Goal: Information Seeking & Learning: Learn about a topic

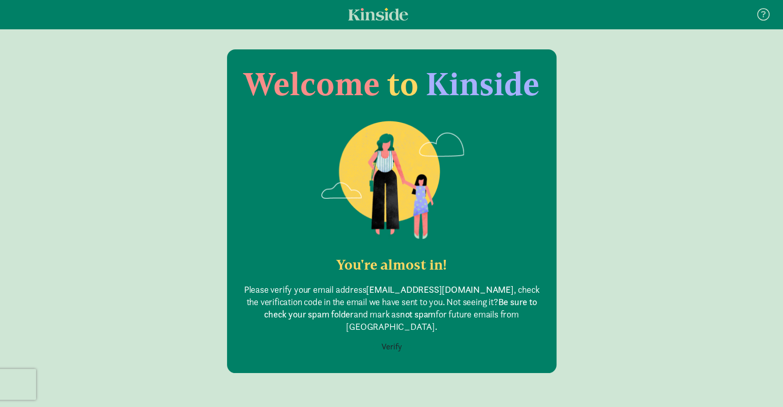
click at [391, 337] on button "Verify" at bounding box center [392, 347] width 34 height 20
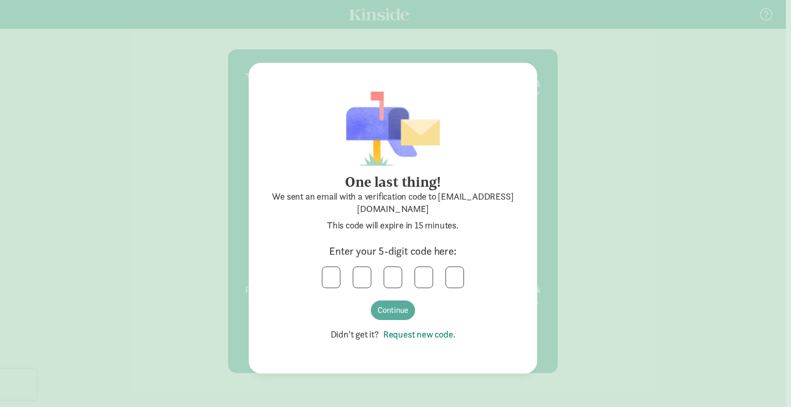
click at [416, 333] on link "Request new code." at bounding box center [417, 334] width 77 height 12
click at [415, 335] on link "Request new code." at bounding box center [417, 334] width 77 height 12
click at [21, 333] on div "One last thing! We sent an email with a verification code to [EMAIL_ADDRESS][DO…" at bounding box center [395, 203] width 791 height 407
click at [596, 249] on div "One last thing! We sent an email with a verification code to [EMAIL_ADDRESS][DO…" at bounding box center [395, 203] width 791 height 407
click at [436, 336] on link "Request new code." at bounding box center [417, 334] width 77 height 12
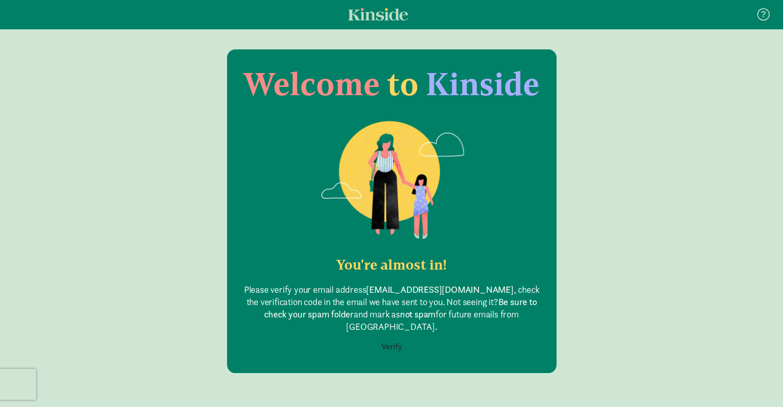
click at [391, 339] on button "Verify" at bounding box center [392, 347] width 34 height 20
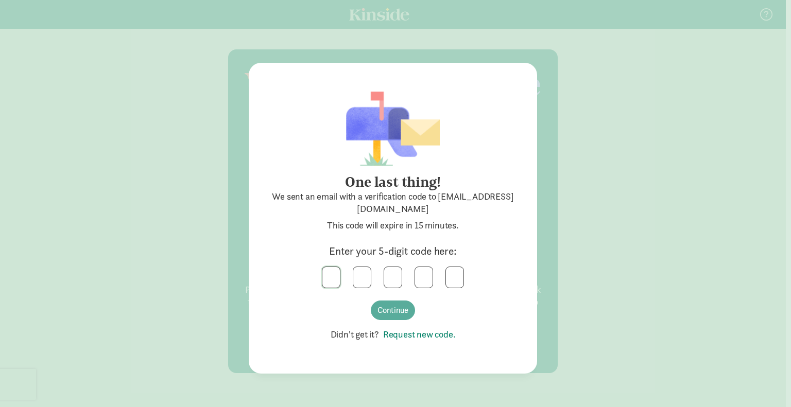
click at [333, 273] on input "text" at bounding box center [331, 277] width 18 height 21
click at [386, 316] on button "Continue" at bounding box center [393, 311] width 44 height 20
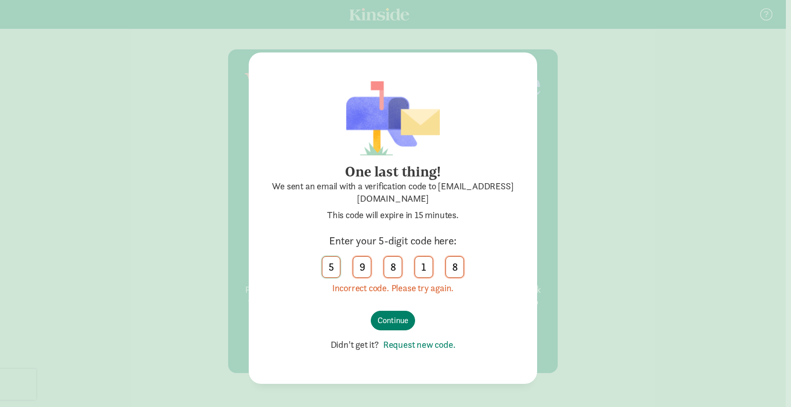
click at [338, 262] on input "5" at bounding box center [331, 267] width 18 height 21
click at [455, 269] on input "8" at bounding box center [455, 267] width 18 height 21
click at [455, 269] on input "text" at bounding box center [455, 267] width 18 height 21
click at [328, 268] on input "text" at bounding box center [331, 267] width 18 height 21
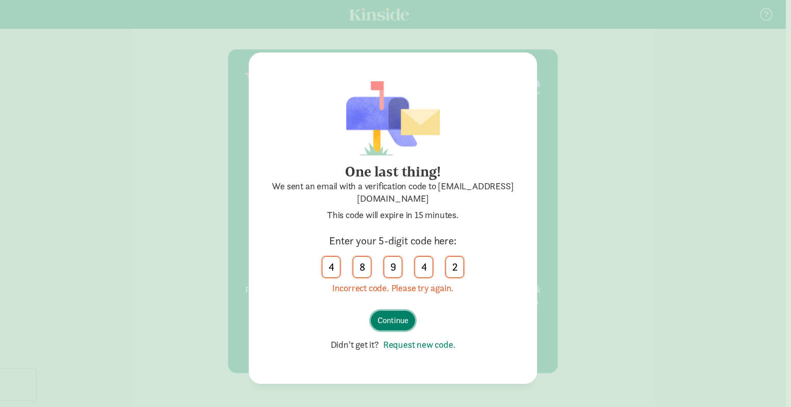
click at [395, 314] on button "Continue" at bounding box center [393, 321] width 44 height 20
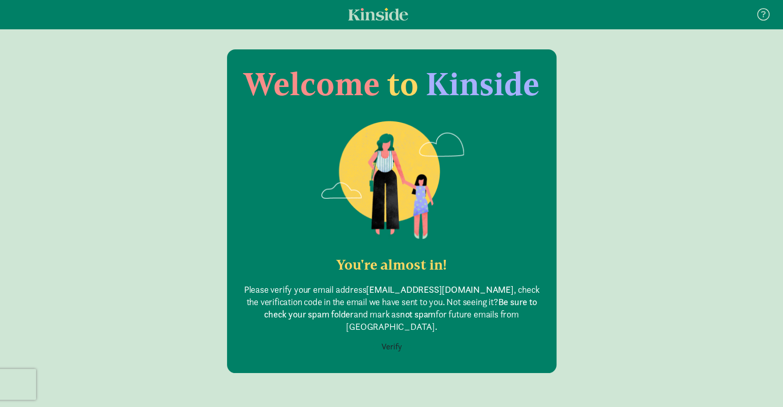
click at [397, 337] on button "Verify" at bounding box center [392, 347] width 34 height 20
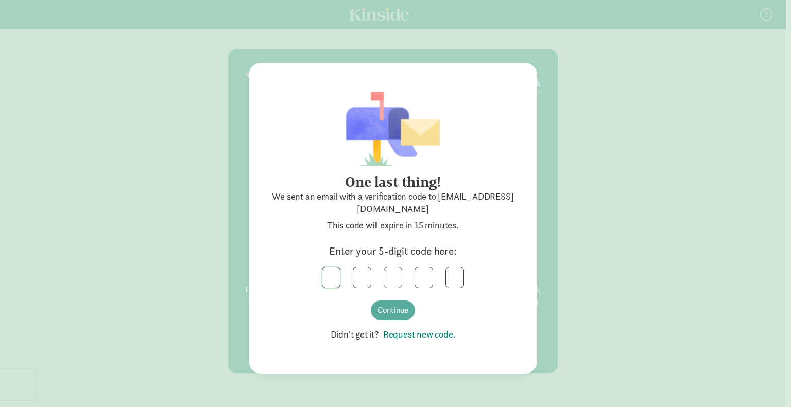
click at [332, 273] on input "text" at bounding box center [331, 277] width 18 height 21
click at [387, 308] on button "Continue" at bounding box center [393, 311] width 44 height 20
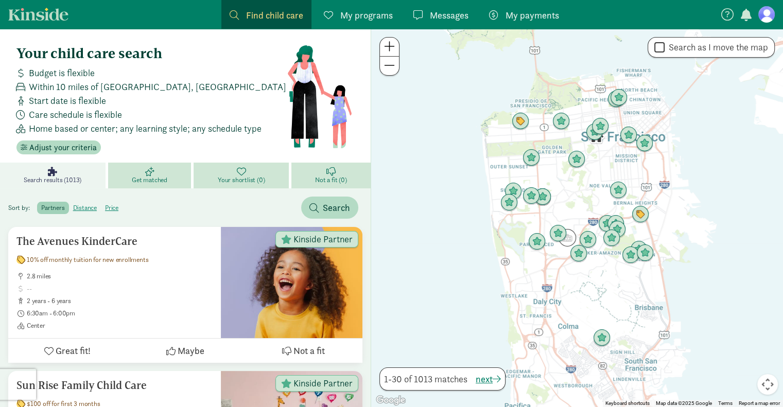
click at [274, 10] on span "Find child care" at bounding box center [274, 15] width 57 height 14
click at [60, 146] on span "Adjust your criteria" at bounding box center [62, 148] width 67 height 12
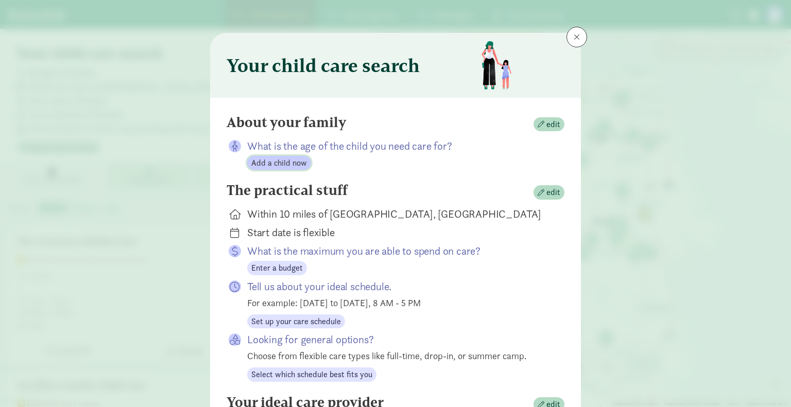
click at [274, 164] on span "Add a child now" at bounding box center [279, 163] width 56 height 12
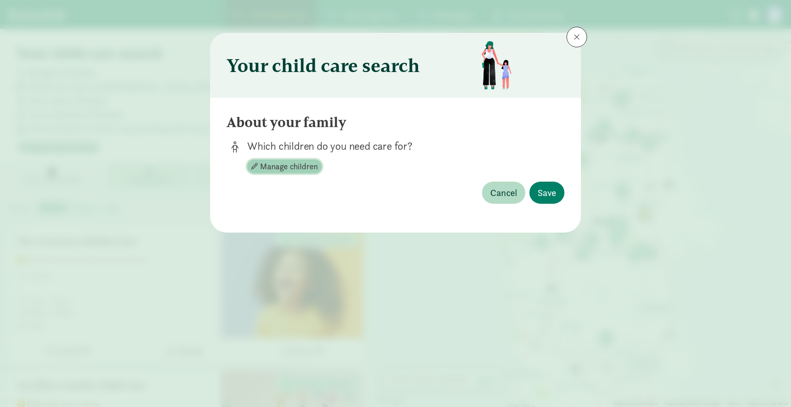
click at [295, 163] on span "Manage children" at bounding box center [289, 167] width 58 height 12
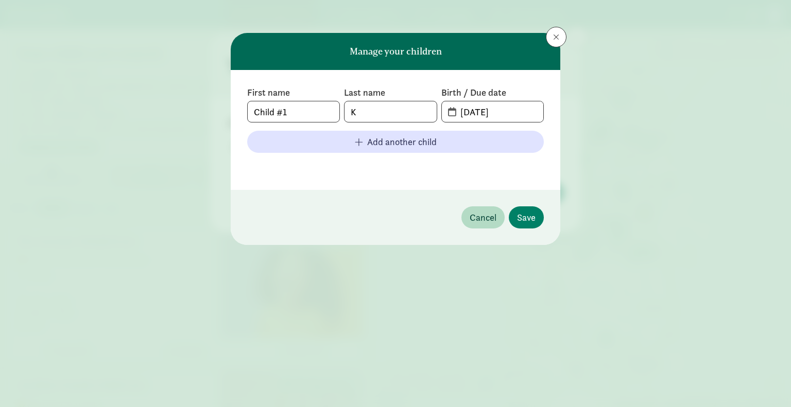
click at [447, 112] on span "08-12-2025" at bounding box center [492, 111] width 101 height 21
click at [508, 116] on input "08-12-2025" at bounding box center [498, 111] width 89 height 21
type input "03-20-2025"
click at [525, 222] on span "Save" at bounding box center [526, 218] width 19 height 14
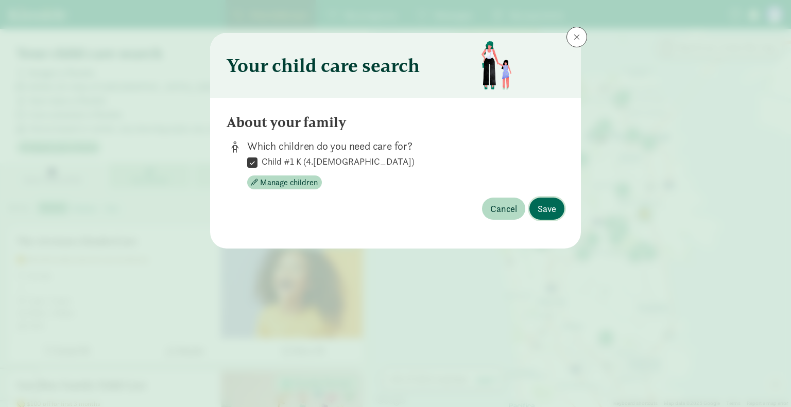
click at [541, 212] on span "Save" at bounding box center [547, 209] width 19 height 14
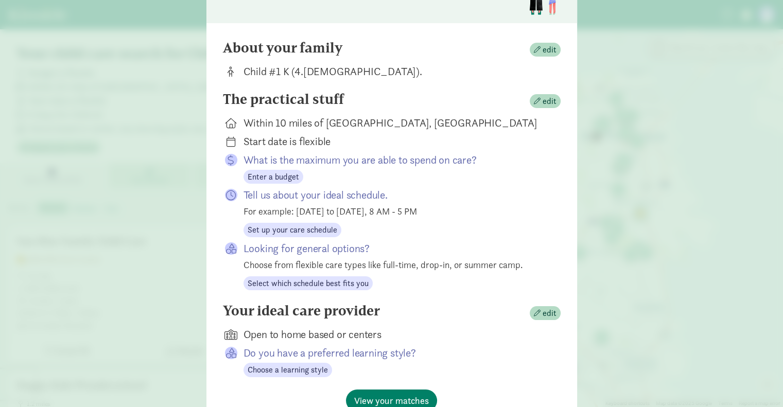
scroll to position [73, 0]
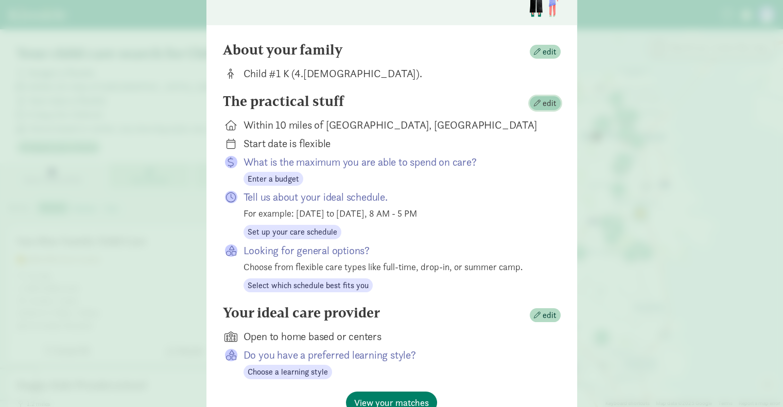
click at [543, 109] on span "edit" at bounding box center [550, 103] width 14 height 12
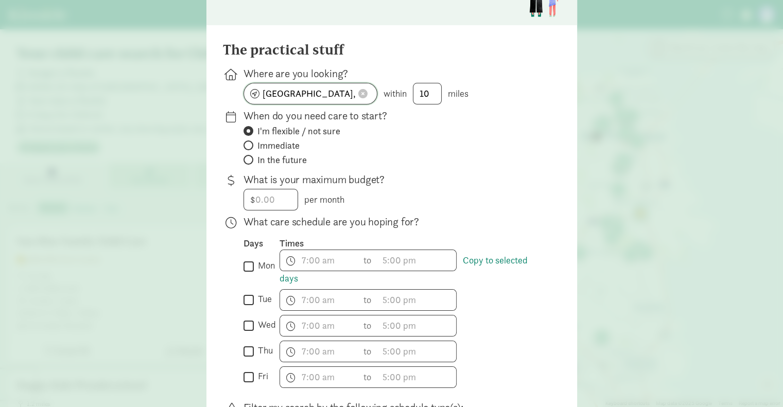
click at [360, 94] on span at bounding box center [362, 93] width 9 height 9
click at [307, 95] on input at bounding box center [310, 93] width 133 height 21
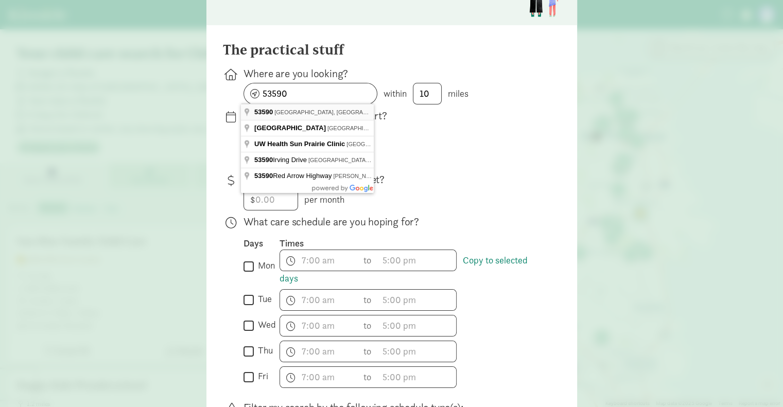
type input "Sun Prairie, WI 53590, USA"
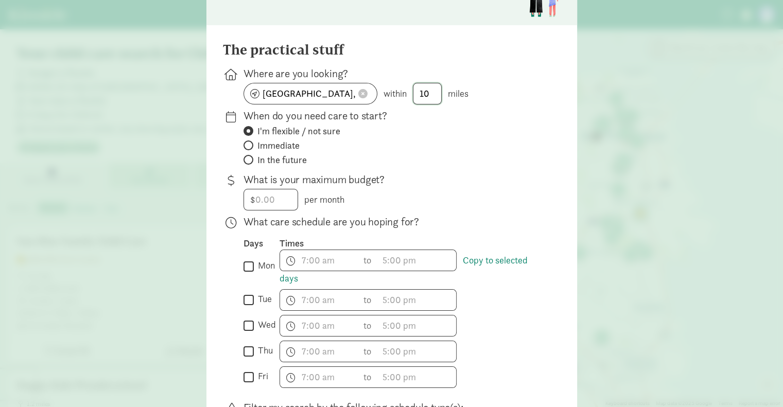
drag, startPoint x: 425, startPoint y: 93, endPoint x: 396, endPoint y: 95, distance: 29.4
click at [396, 95] on div "Sun Prairie, WI 53590, USA within 10 miles" at bounding box center [394, 94] width 301 height 22
click at [396, 95] on span "within" at bounding box center [395, 94] width 23 height 12
click at [432, 91] on input "10" at bounding box center [427, 93] width 28 height 21
type input "1"
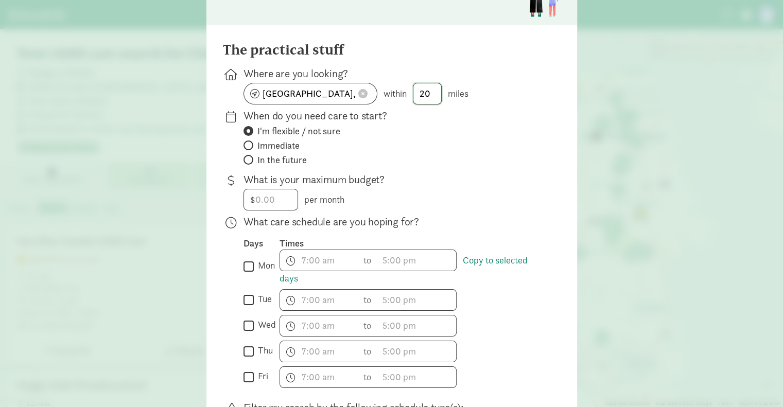
type input "20"
click at [465, 151] on div "I'm flexible / not sure Immediate In the future" at bounding box center [394, 145] width 301 height 41
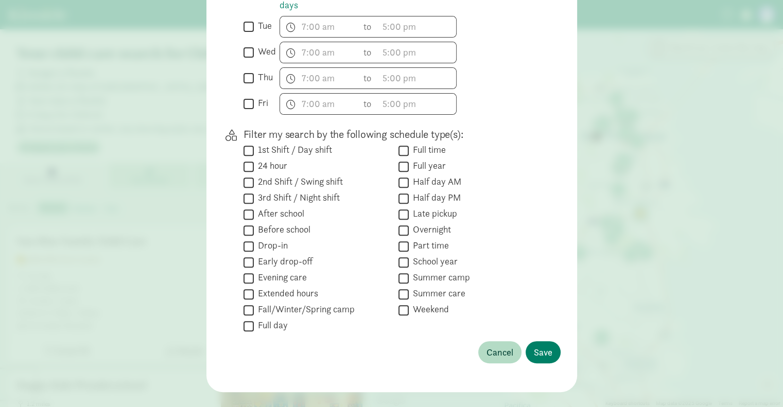
scroll to position [362, 0]
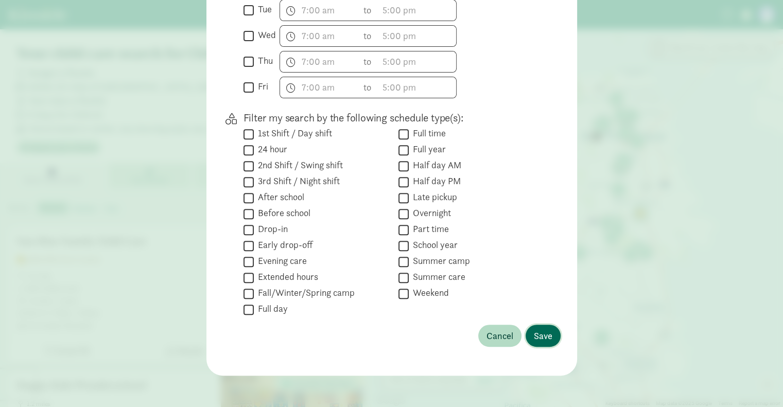
click at [537, 333] on span "Save" at bounding box center [543, 336] width 19 height 14
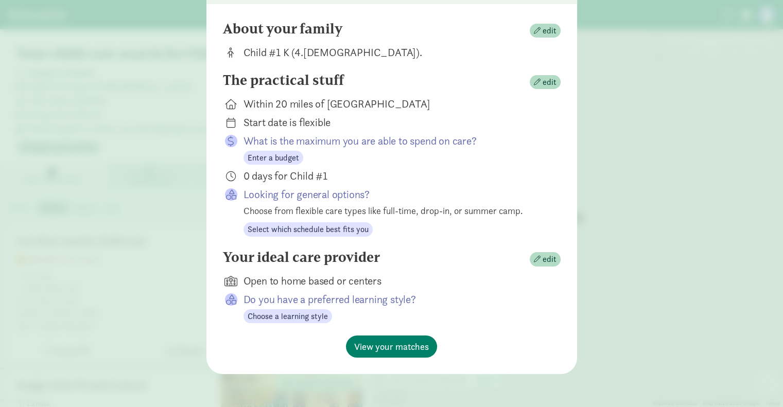
scroll to position [93, 0]
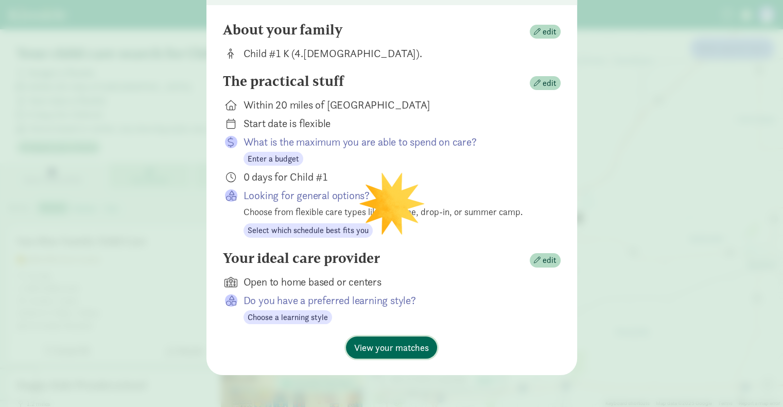
click at [401, 348] on span "View your matches" at bounding box center [391, 348] width 75 height 14
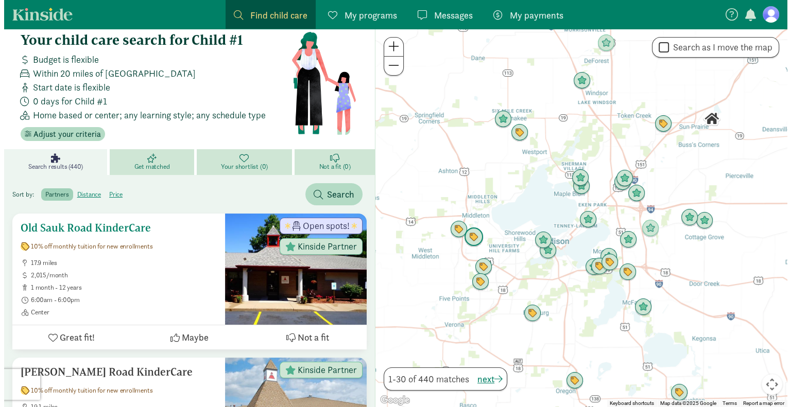
scroll to position [0, 0]
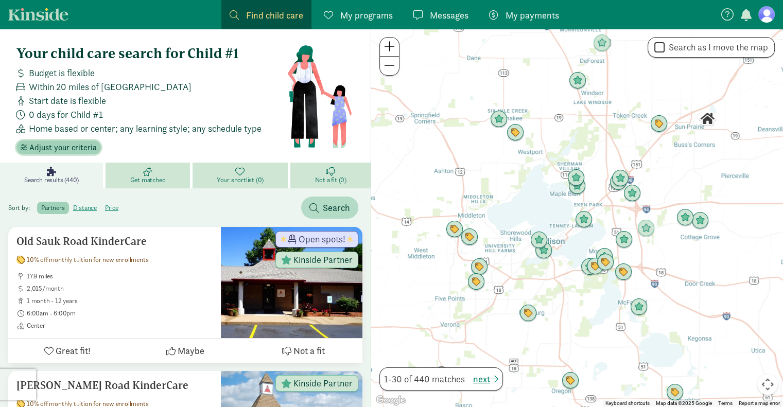
click at [80, 142] on span "Adjust your criteria" at bounding box center [62, 148] width 67 height 12
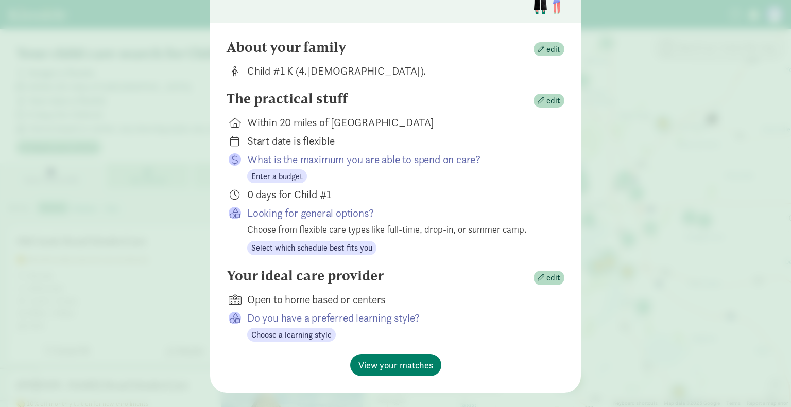
scroll to position [74, 0]
click at [551, 274] on span "edit" at bounding box center [553, 279] width 14 height 12
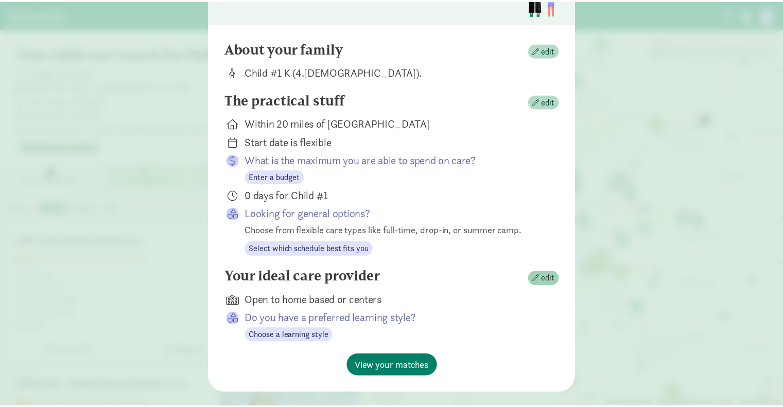
scroll to position [49, 0]
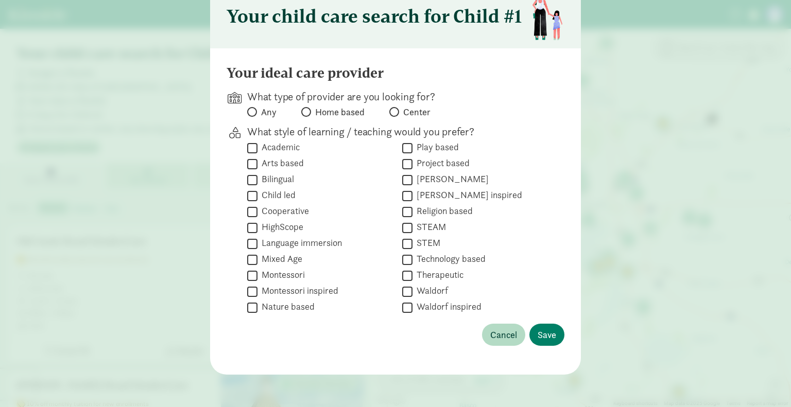
click at [307, 109] on span at bounding box center [306, 112] width 10 height 10
click at [307, 109] on input "Home based" at bounding box center [304, 112] width 7 height 7
radio input "true"
click at [549, 335] on span "Save" at bounding box center [547, 335] width 19 height 14
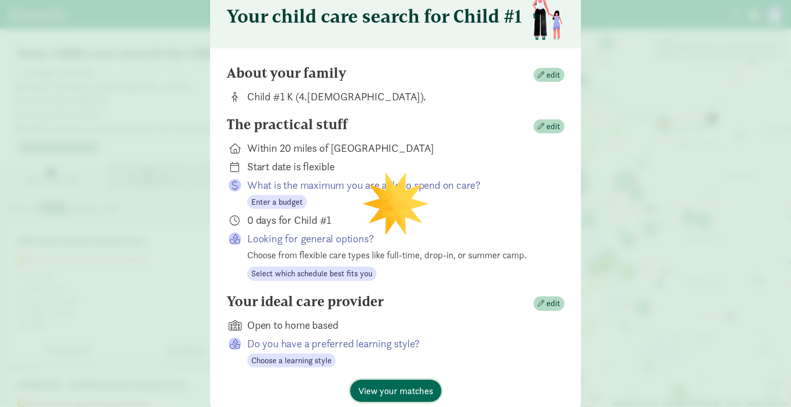
click at [404, 385] on span "View your matches" at bounding box center [395, 391] width 75 height 14
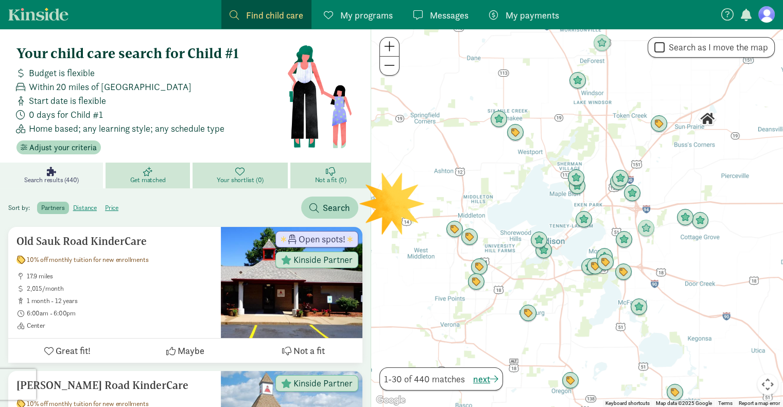
click at [241, 194] on div "Sort by: partners distance price Search" at bounding box center [185, 203] width 371 height 30
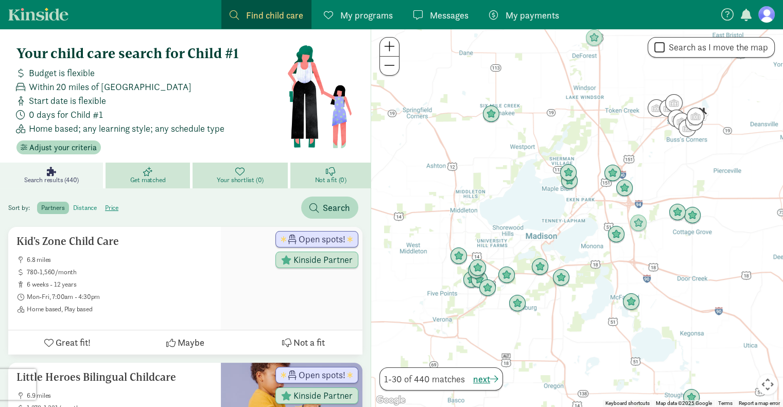
click at [101, 207] on label "distance" at bounding box center [112, 208] width 22 height 12
click at [73, 204] on input "distance" at bounding box center [73, 204] width 0 height 0
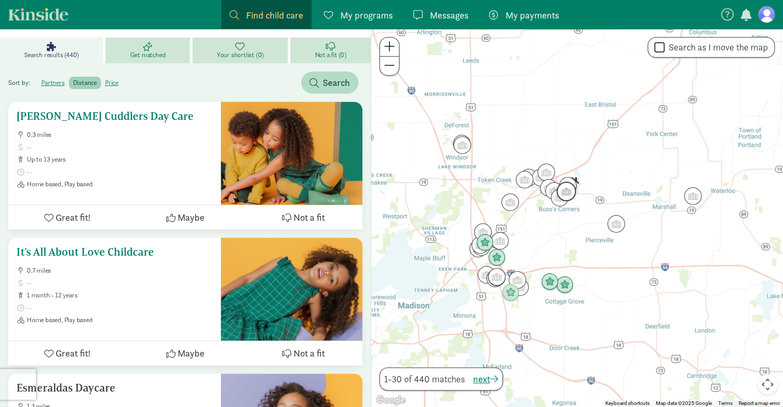
scroll to position [121, 0]
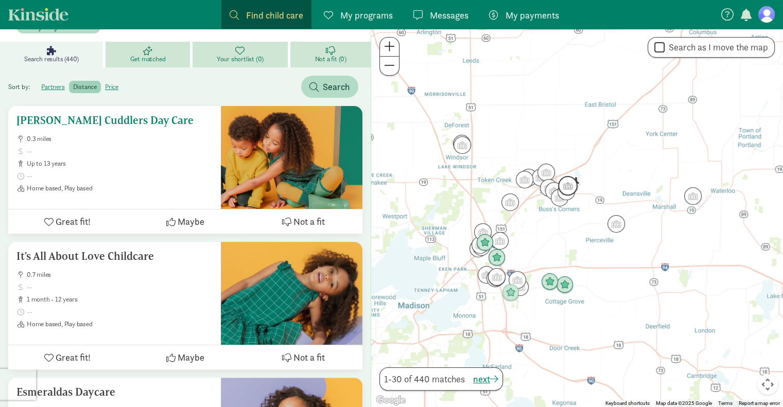
click at [102, 119] on h5 "Campbell's Cuddlers Day Care" at bounding box center [114, 120] width 196 height 12
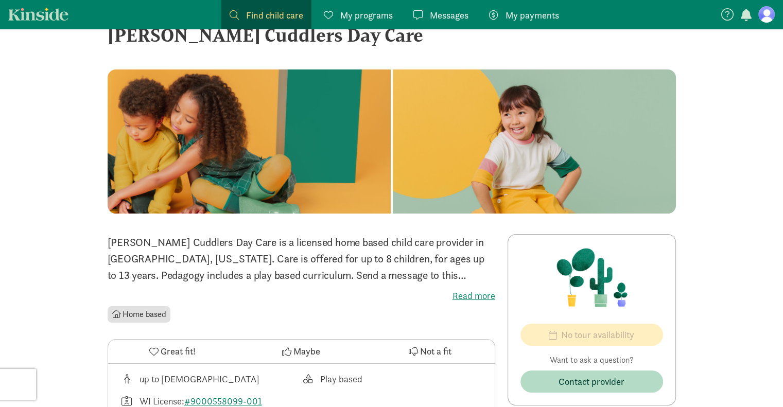
scroll to position [33, 0]
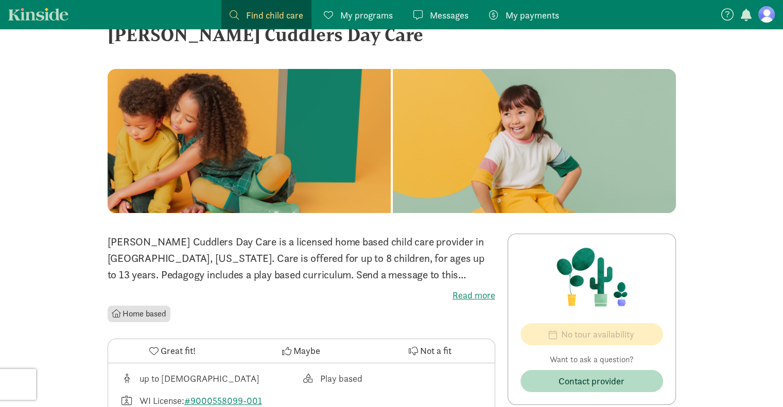
click at [477, 293] on label "Read more" at bounding box center [302, 295] width 388 height 12
click at [0, 0] on input "Read more" at bounding box center [0, 0] width 0 height 0
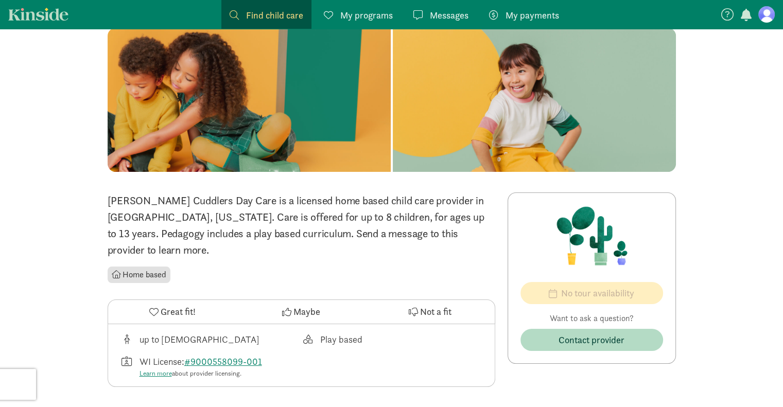
scroll to position [0, 0]
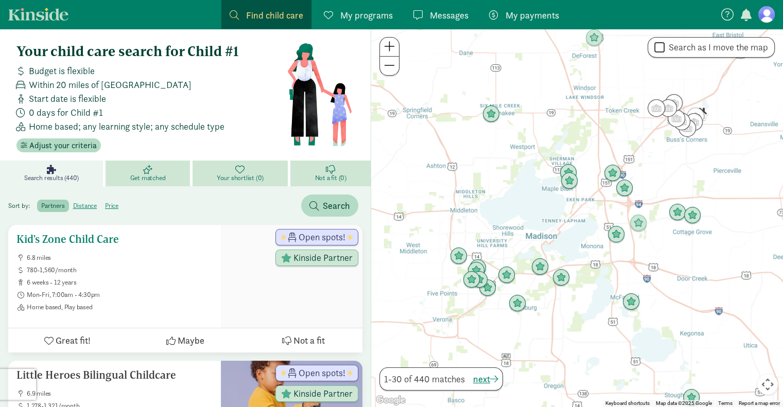
scroll to position [4, 0]
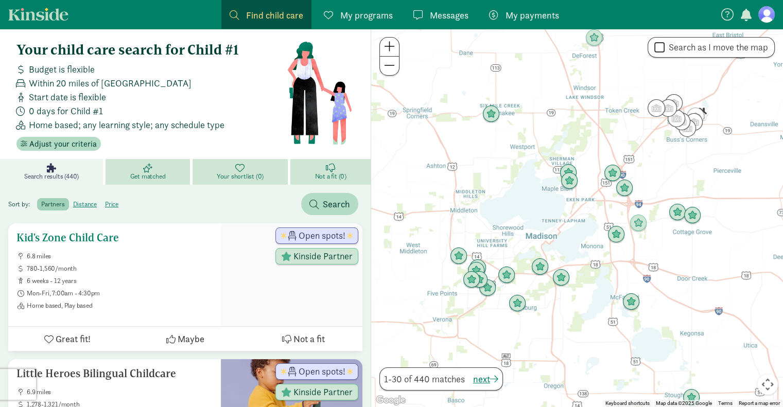
click at [138, 205] on div "Sort by: partners distance price Search" at bounding box center [185, 200] width 371 height 30
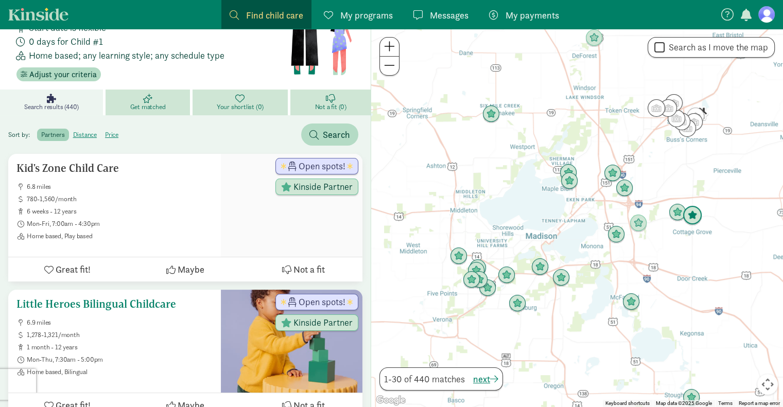
scroll to position [72, 0]
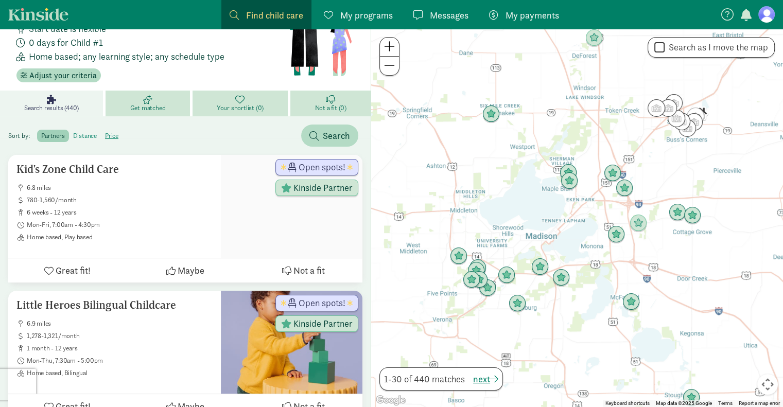
click at [101, 133] on label "distance" at bounding box center [112, 136] width 22 height 12
click at [73, 132] on input "distance" at bounding box center [73, 132] width 0 height 0
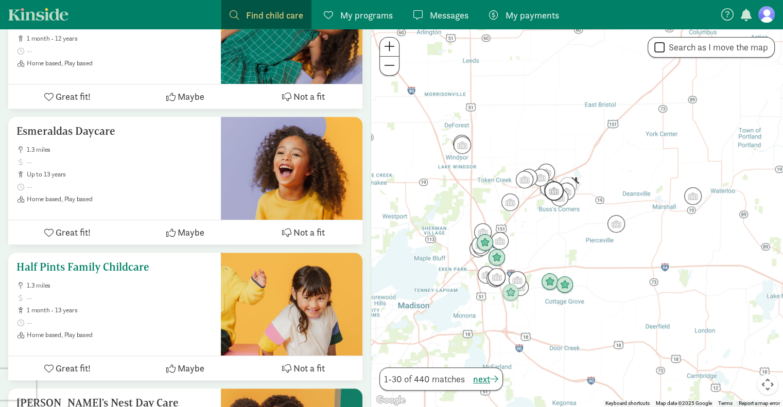
scroll to position [383, 0]
click at [107, 268] on h5 "Half Pints Family Childcare" at bounding box center [114, 267] width 196 height 12
